Goal: Check status: Check status

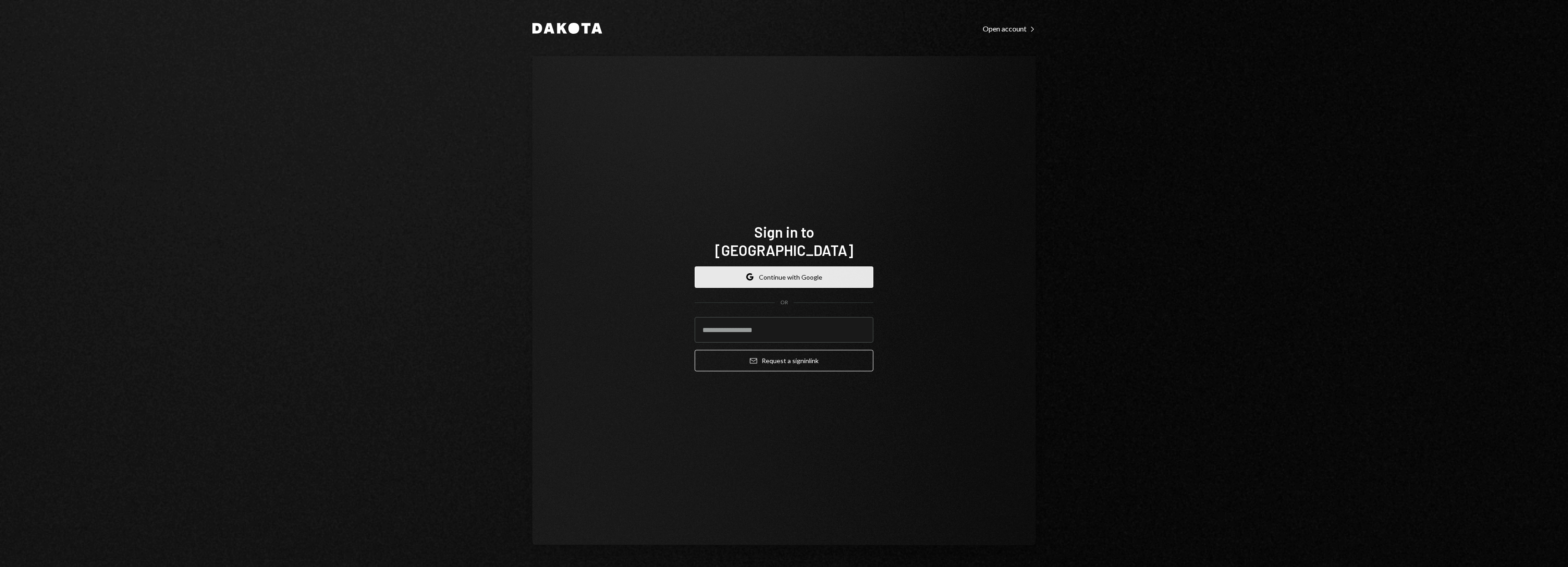
click at [833, 266] on button "Google Continue with Google" at bounding box center [784, 276] width 179 height 21
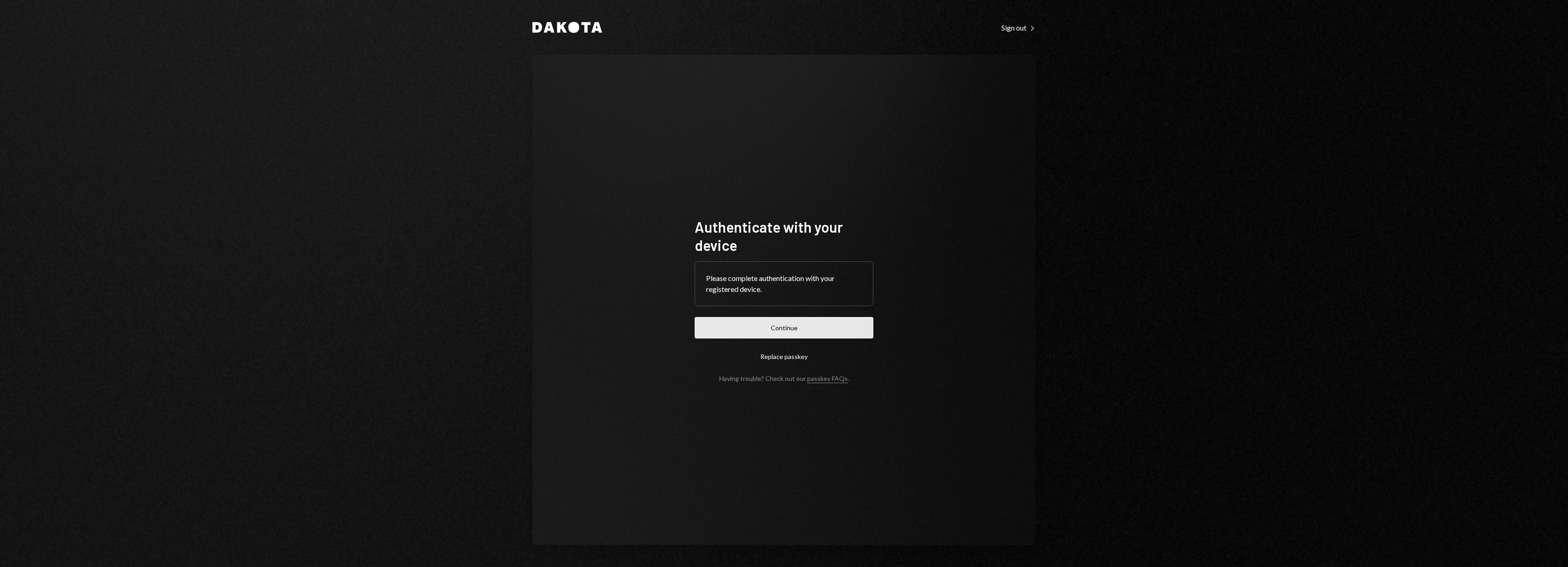
click at [830, 323] on button "Continue" at bounding box center [784, 327] width 179 height 21
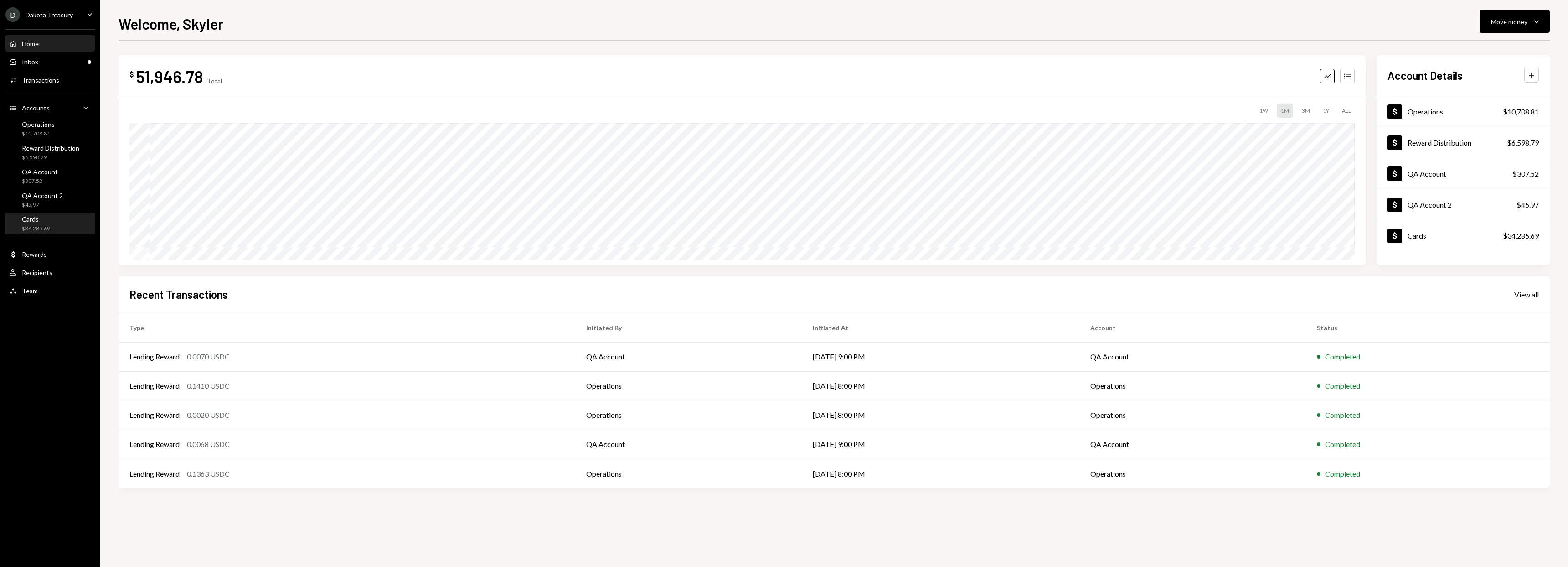
click at [47, 226] on div "$34,285.69" at bounding box center [36, 228] width 28 height 8
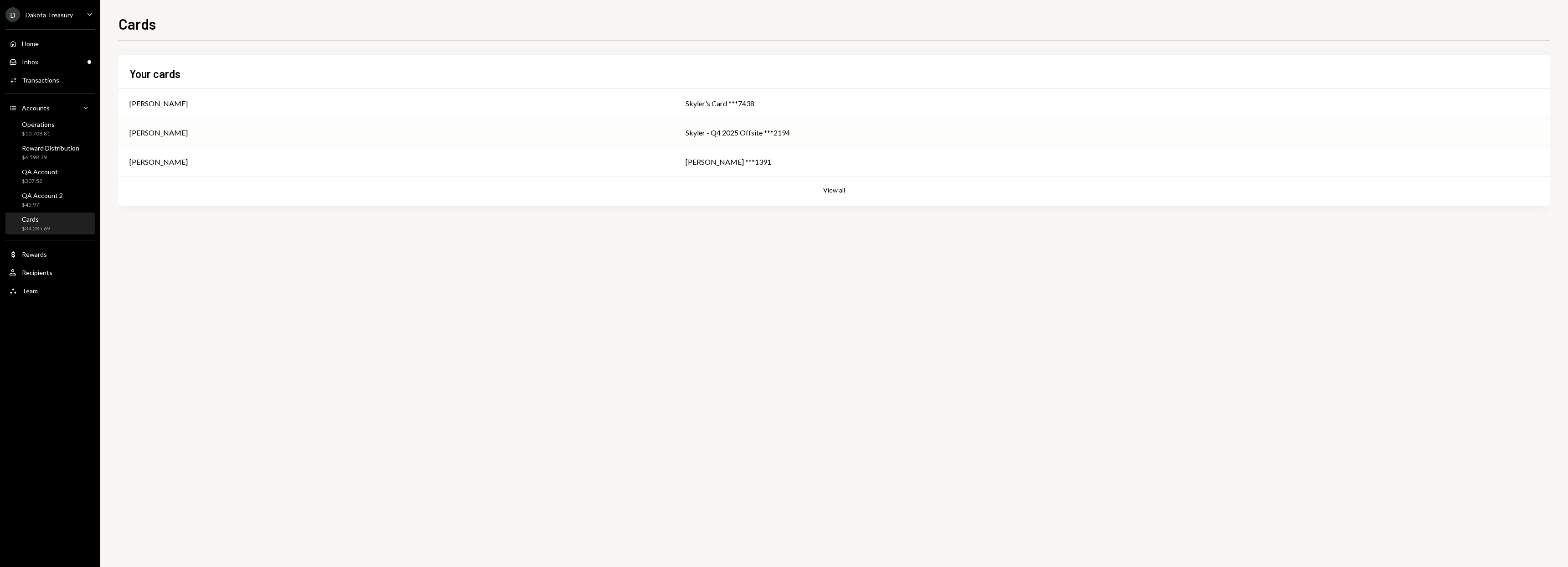
click at [770, 130] on div "Skyler - Q4 2025 Offsite ***2194" at bounding box center [1112, 133] width 853 height 11
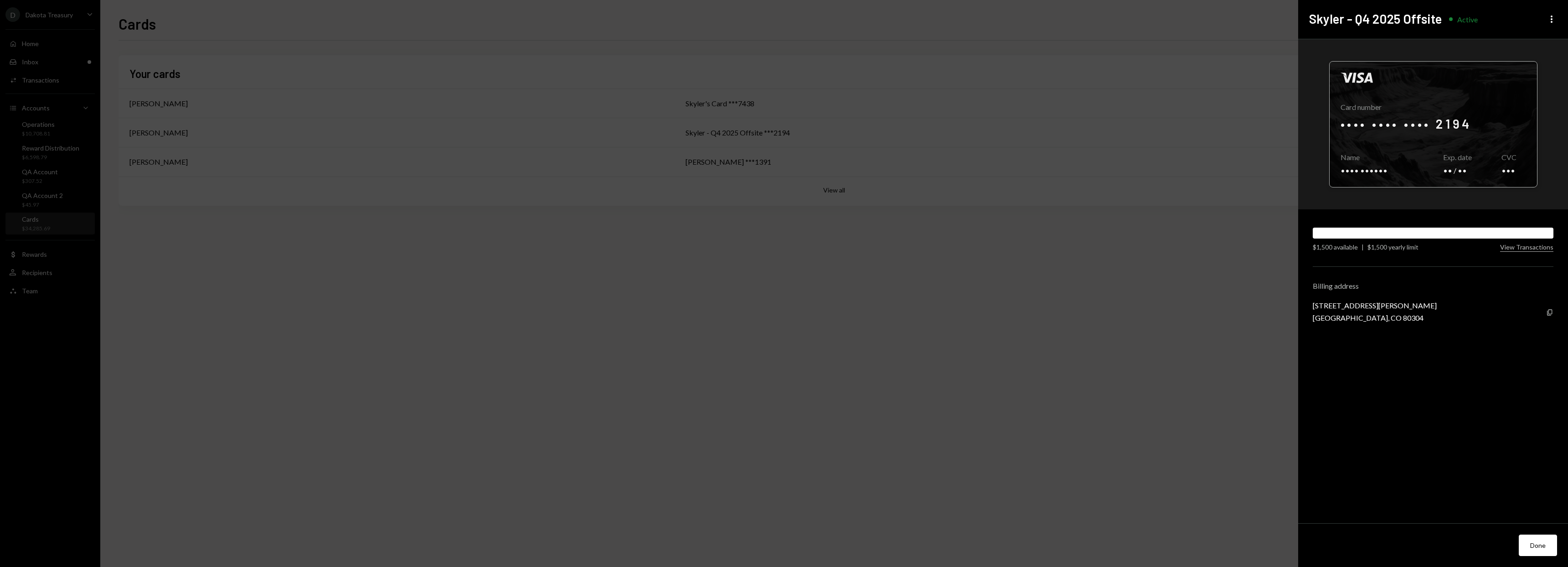
click at [1450, 126] on div at bounding box center [1433, 124] width 208 height 125
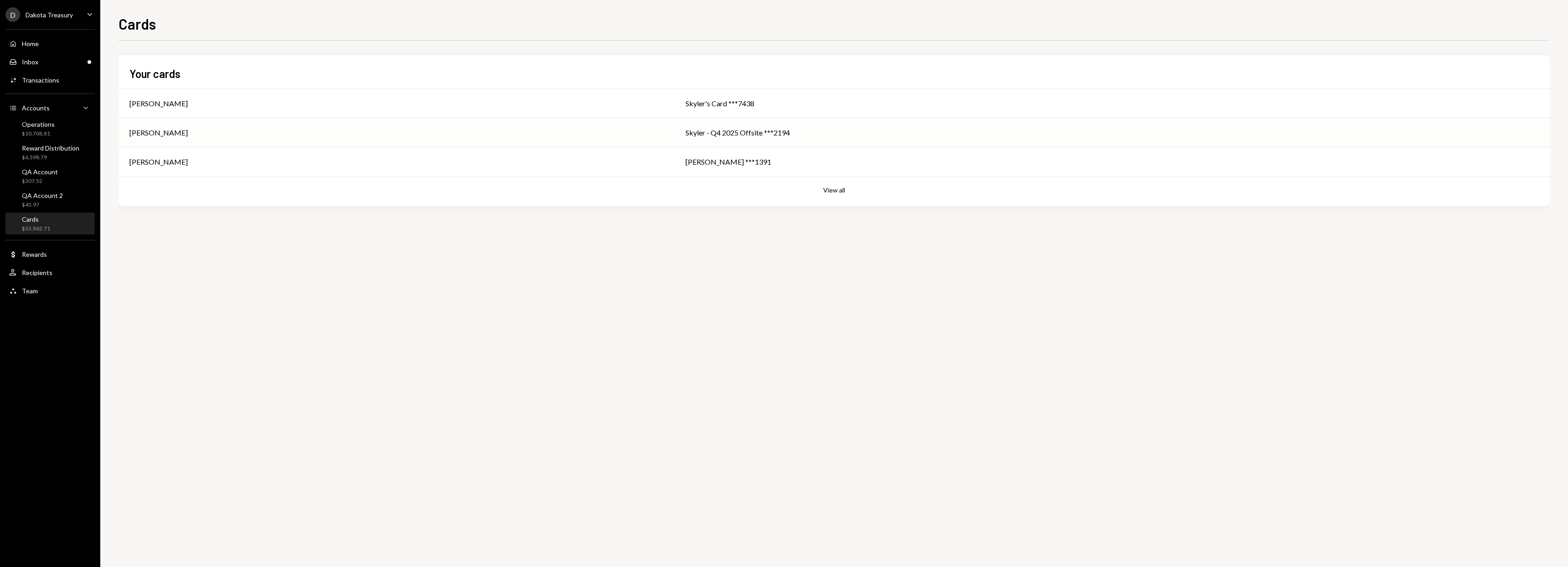
click at [522, 135] on div "[PERSON_NAME]" at bounding box center [397, 133] width 534 height 11
